Goal: Transaction & Acquisition: Purchase product/service

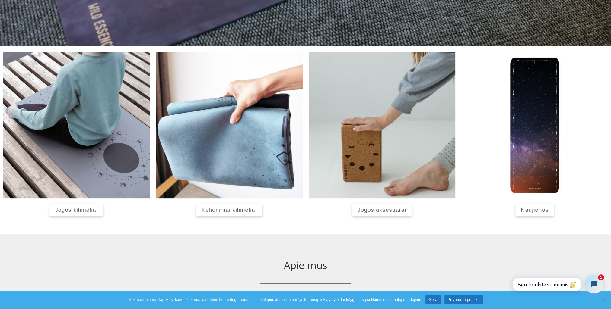
scroll to position [218, 0]
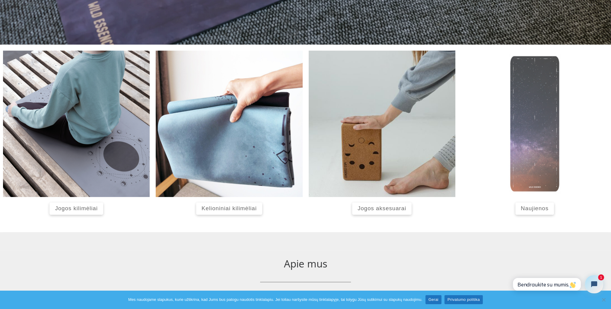
click at [536, 137] on img at bounding box center [534, 124] width 147 height 147
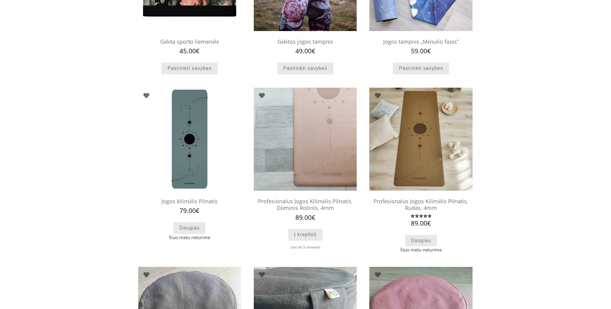
scroll to position [145, 0]
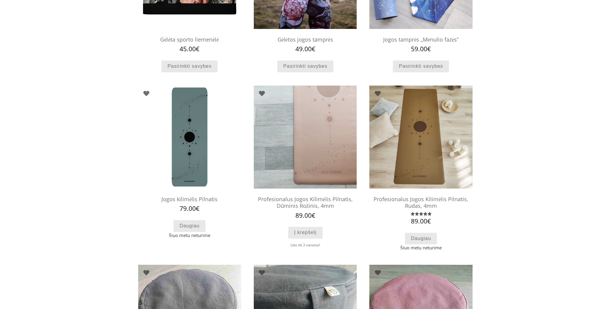
click at [334, 198] on h2 "Profesionalus Jogos Kilimėlis Pilnatis, Dūminis Rožinis, 4mm" at bounding box center [305, 202] width 103 height 19
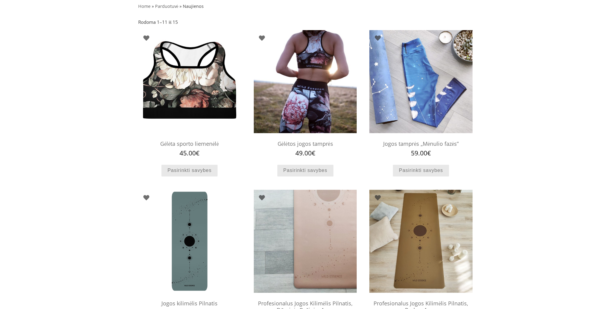
scroll to position [0, 0]
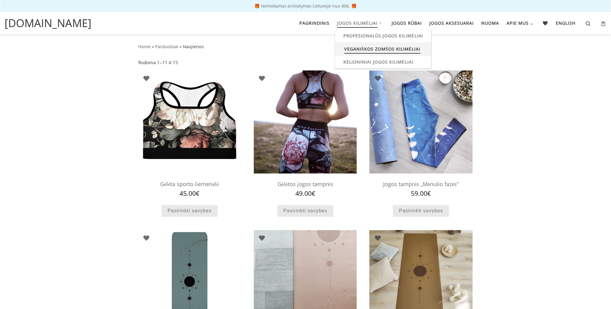
click at [356, 47] on span "Veganiškos zomšos kilimėliai" at bounding box center [382, 48] width 76 height 11
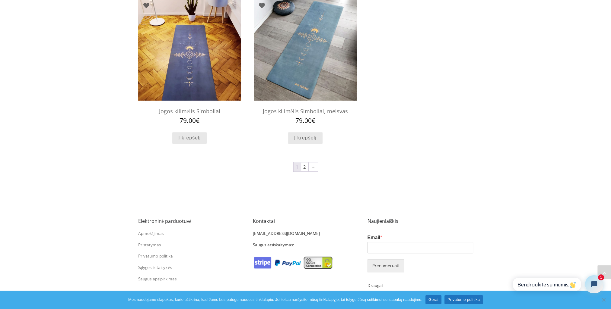
scroll to position [581, 0]
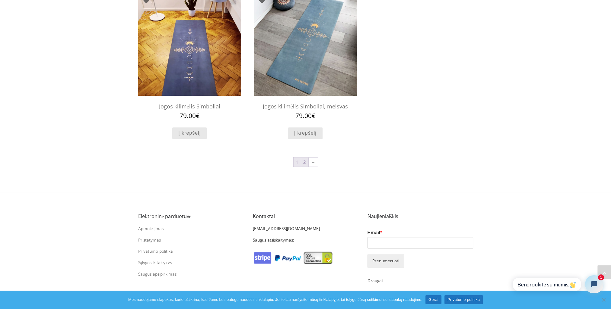
click at [304, 160] on link "2" at bounding box center [304, 162] width 7 height 9
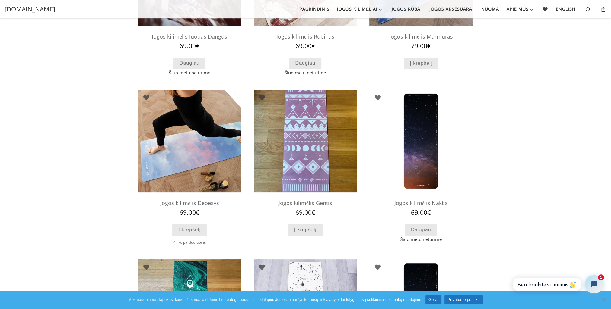
scroll to position [147, 0]
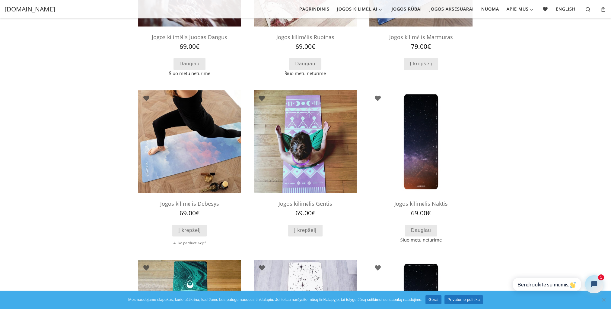
click at [305, 122] on img at bounding box center [305, 141] width 103 height 103
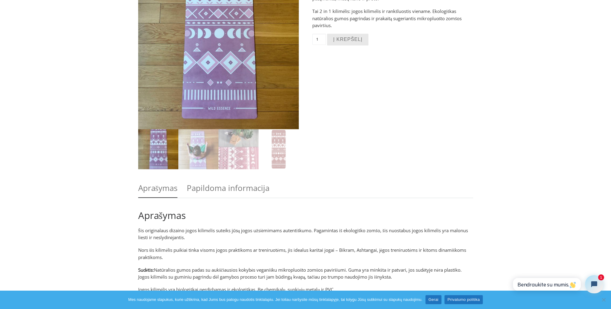
scroll to position [145, 0]
click at [203, 138] on img at bounding box center [198, 149] width 40 height 40
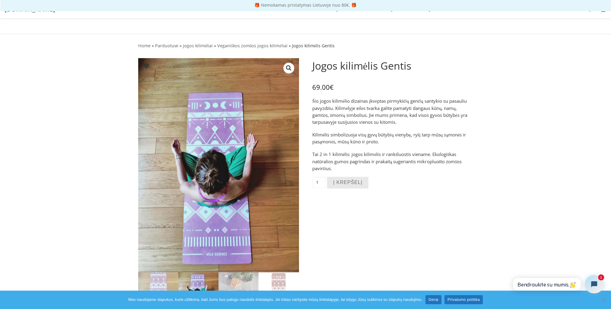
scroll to position [0, 0]
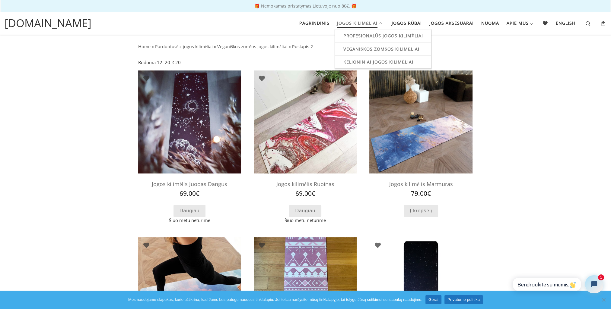
click at [356, 21] on span "Jogos kilimėliai" at bounding box center [357, 22] width 41 height 11
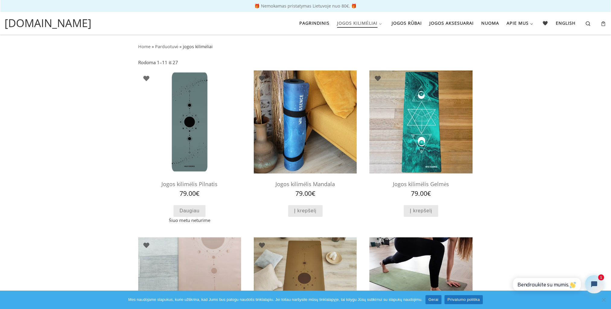
click at [322, 108] on img at bounding box center [305, 122] width 103 height 103
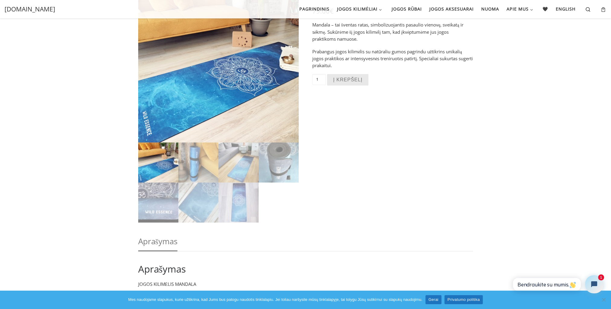
scroll to position [77, 0]
click at [282, 154] on img at bounding box center [278, 163] width 40 height 40
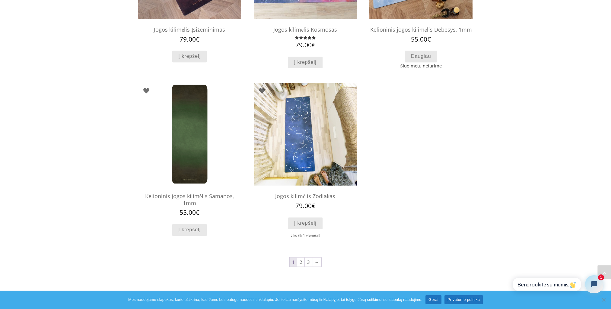
scroll to position [509, 0]
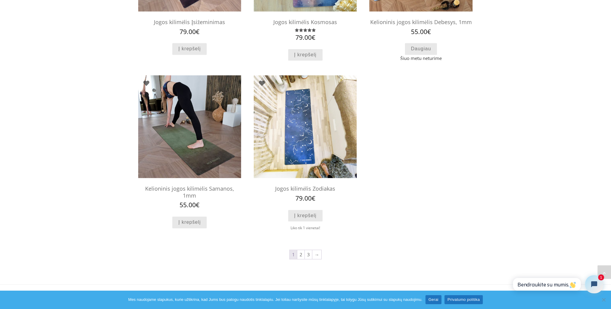
click at [192, 103] on img at bounding box center [189, 126] width 103 height 103
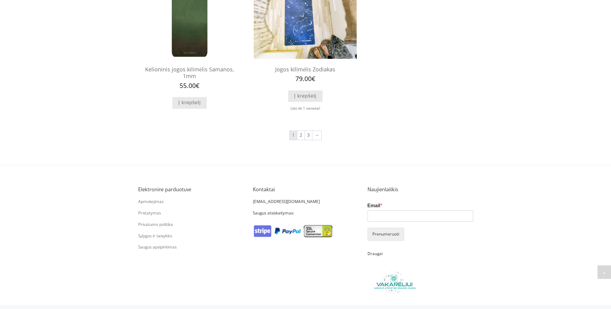
scroll to position [624, 0]
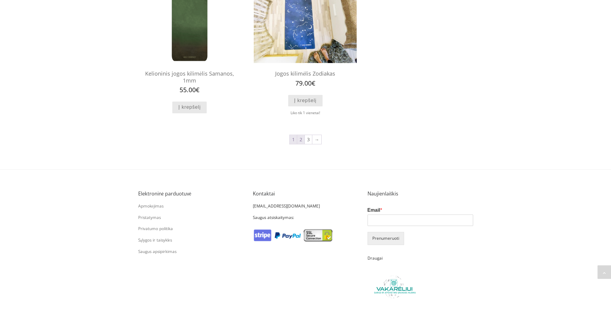
click at [300, 139] on link "2" at bounding box center [300, 139] width 7 height 9
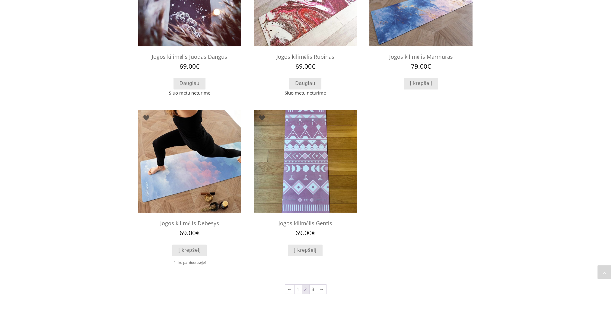
scroll to position [473, 0]
